Goal: Information Seeking & Learning: Learn about a topic

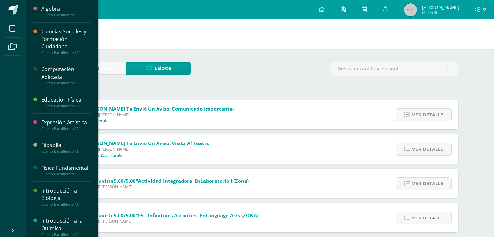
scroll to position [38, 0]
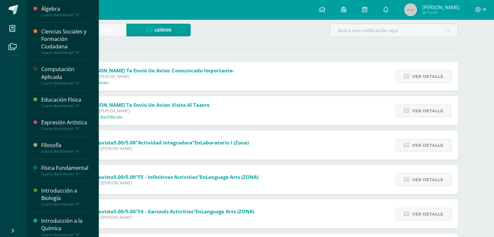
click at [38, 73] on div at bounding box center [37, 76] width 8 height 20
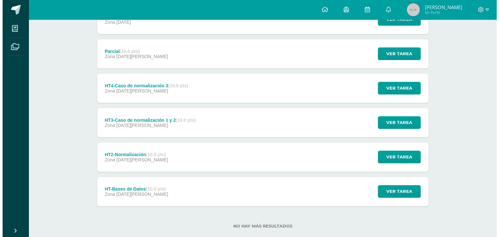
scroll to position [150, 0]
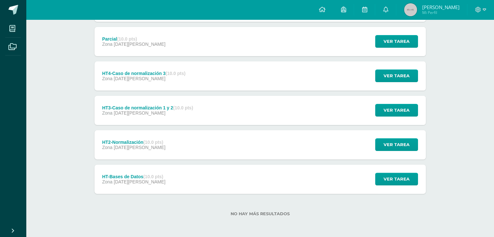
click at [170, 39] on div "Parcial (10.0 pts) Zona 14 de Julio Ver tarea Parcial Computación Aplicada Carg…" at bounding box center [261, 41] width 332 height 29
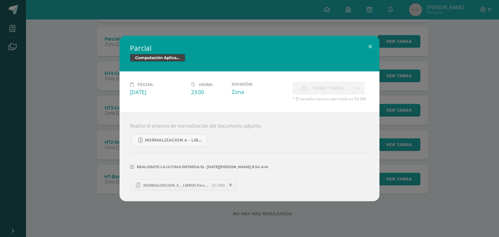
click at [75, 124] on div "Parcial Computación Aplicada Fecha: Lunes 14 de Julio Hora: 23:00 División: Zon…" at bounding box center [250, 119] width 494 height 166
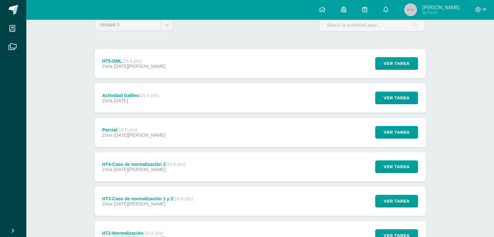
scroll to position [59, 0]
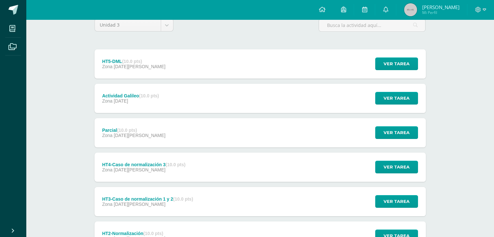
drag, startPoint x: 208, startPoint y: 54, endPoint x: 207, endPoint y: 57, distance: 3.6
click at [207, 57] on div "HT5-DML (10.0 pts) Zona 04 de Agosto Ver tarea HT5-DML Computación Aplicada Car…" at bounding box center [261, 63] width 332 height 29
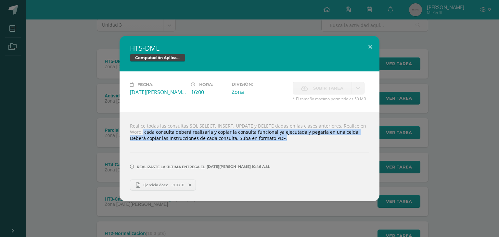
drag, startPoint x: 129, startPoint y: 133, endPoint x: 195, endPoint y: 131, distance: 66.0
click at [251, 146] on div "Realice todas las consultas SQL SELECT, INSERT, UPDATE y DELETE dadas en las cl…" at bounding box center [250, 156] width 260 height 89
click at [52, 132] on div "HT5-DML Computación Aplicada Fecha: Lunes 04 de Agosto Hora: 16:00 División: Zo…" at bounding box center [250, 118] width 494 height 165
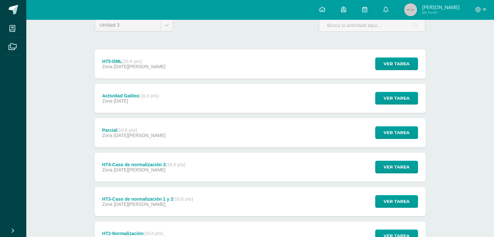
click at [53, 133] on div "Computación Aplicada Cuarto Bachillerato "A" Anuncios Actividades Unidad 3 Unid…" at bounding box center [260, 145] width 468 height 368
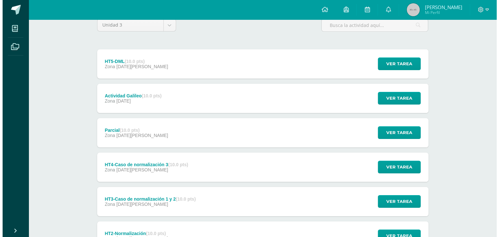
scroll to position [61, 0]
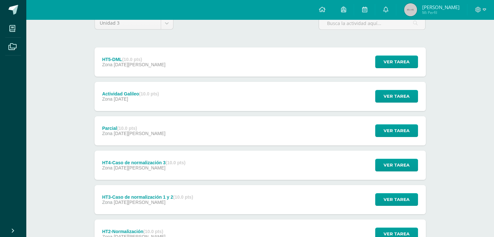
drag, startPoint x: 27, startPoint y: 128, endPoint x: 169, endPoint y: 52, distance: 160.8
click at [169, 52] on div "HT5-DML (10.0 pts) Zona 04 de Agosto Ver tarea HT5-DML Computación Aplicada Fec…" at bounding box center [261, 61] width 332 height 29
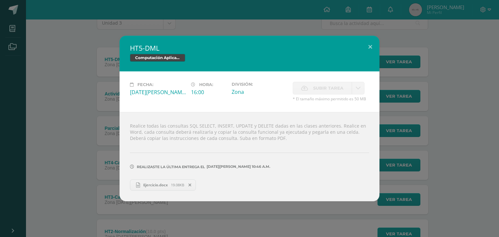
click at [153, 190] on link "Ejercicio.docx 19.08KB" at bounding box center [163, 185] width 66 height 11
